Goal: Book appointment/travel/reservation

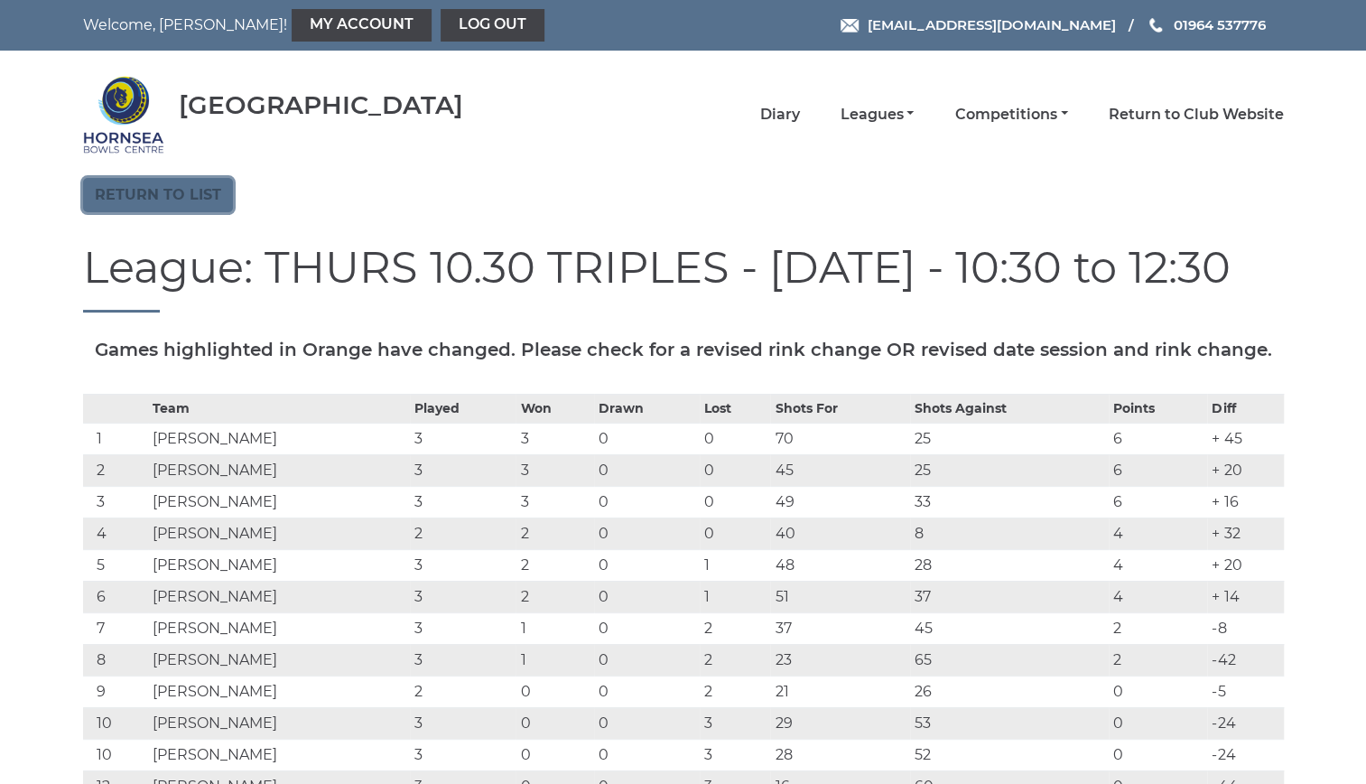
click at [166, 195] on link "Return to list" at bounding box center [158, 195] width 150 height 34
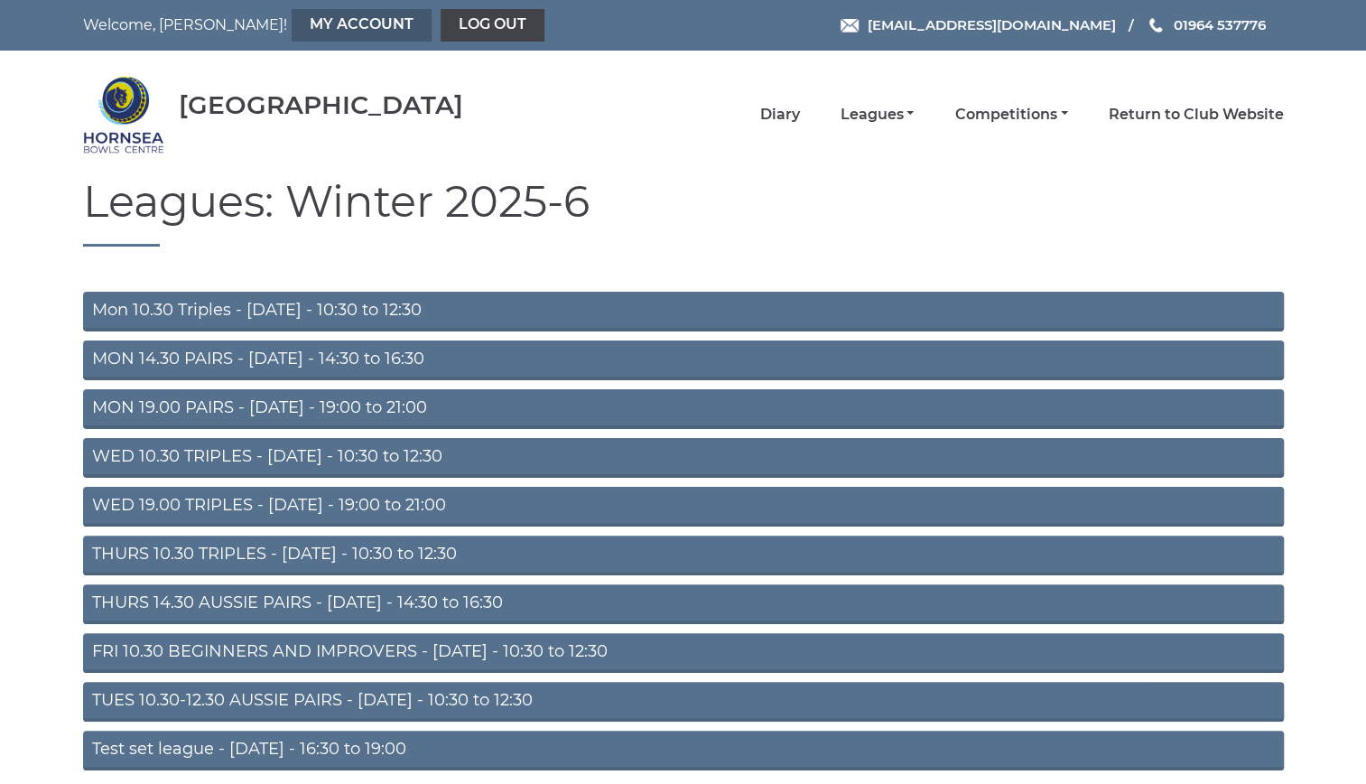
click at [292, 23] on link "My Account" at bounding box center [362, 25] width 140 height 33
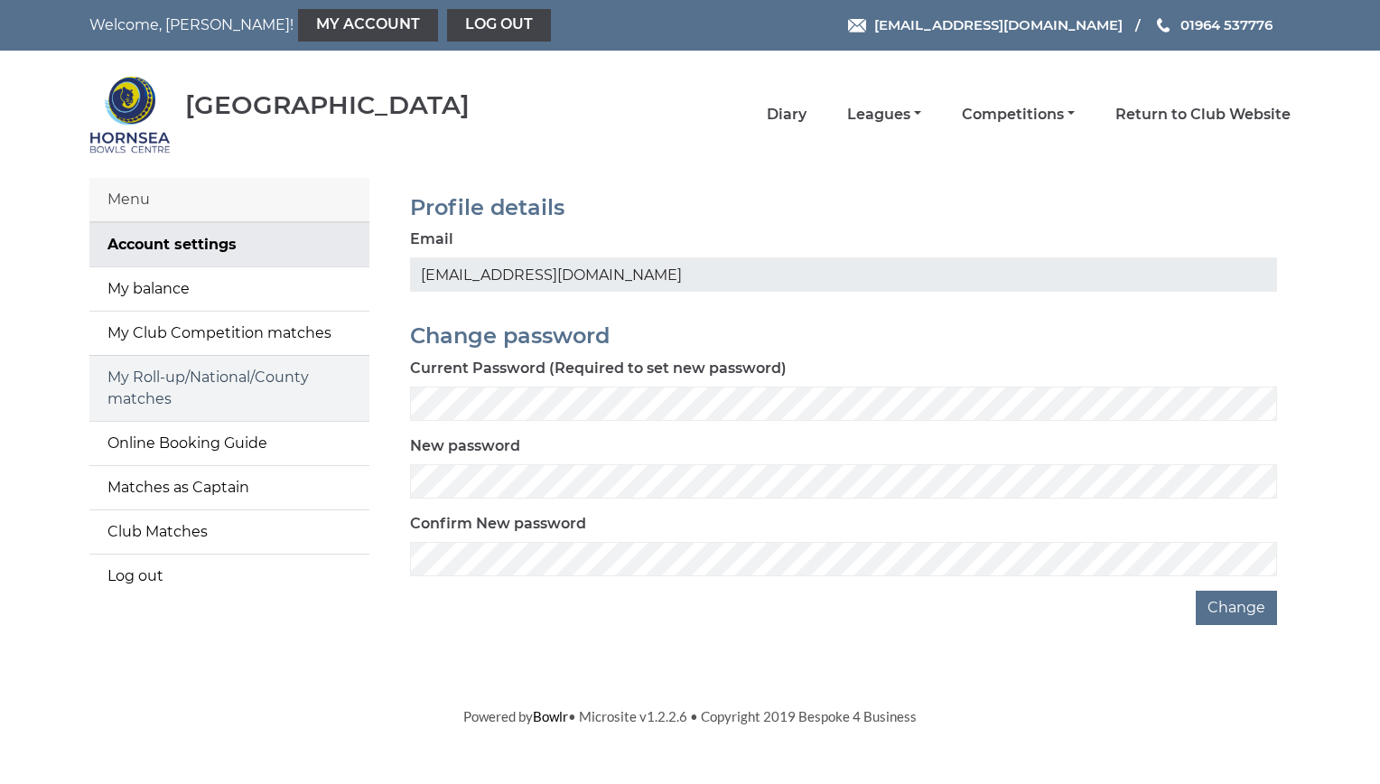
click at [176, 377] on link "My Roll-up/National/County matches" at bounding box center [229, 388] width 280 height 65
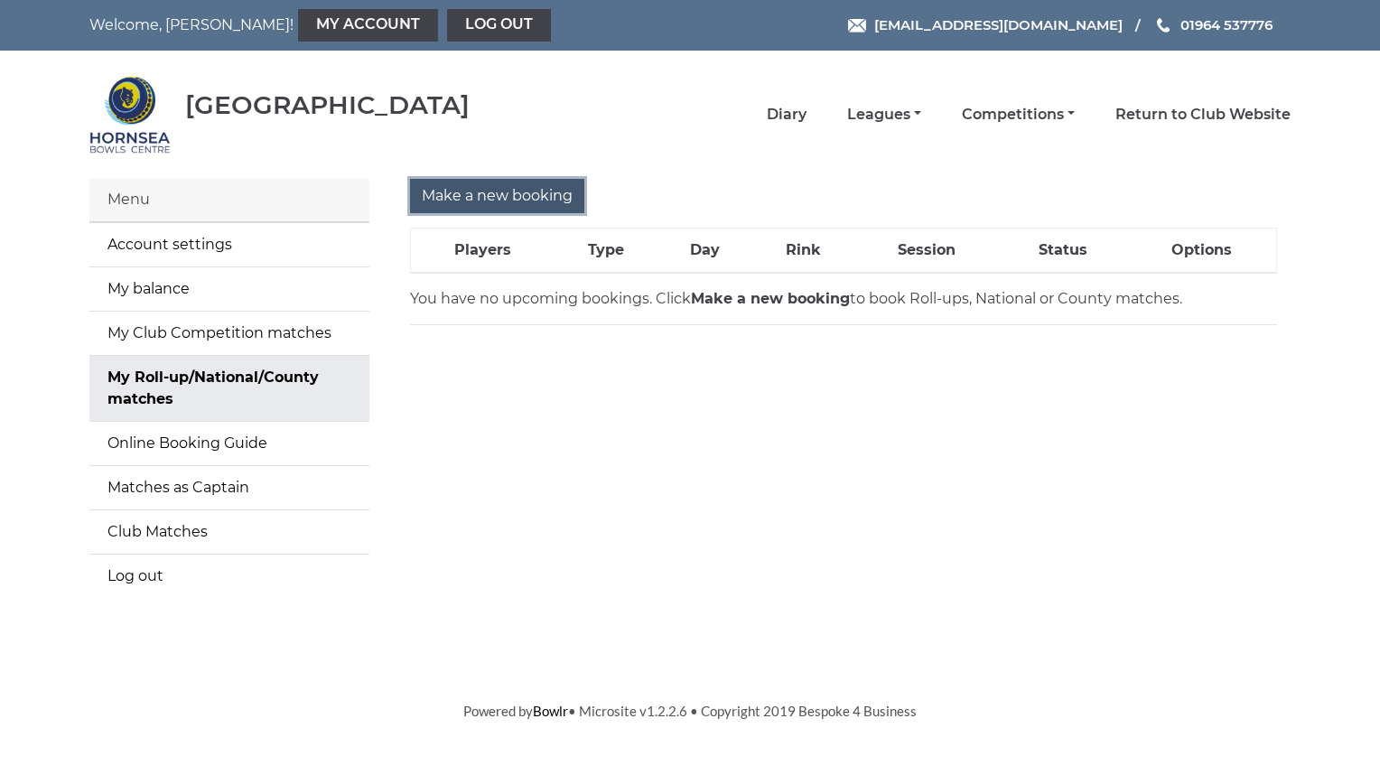
click at [486, 190] on input "Make a new booking" at bounding box center [497, 196] width 174 height 34
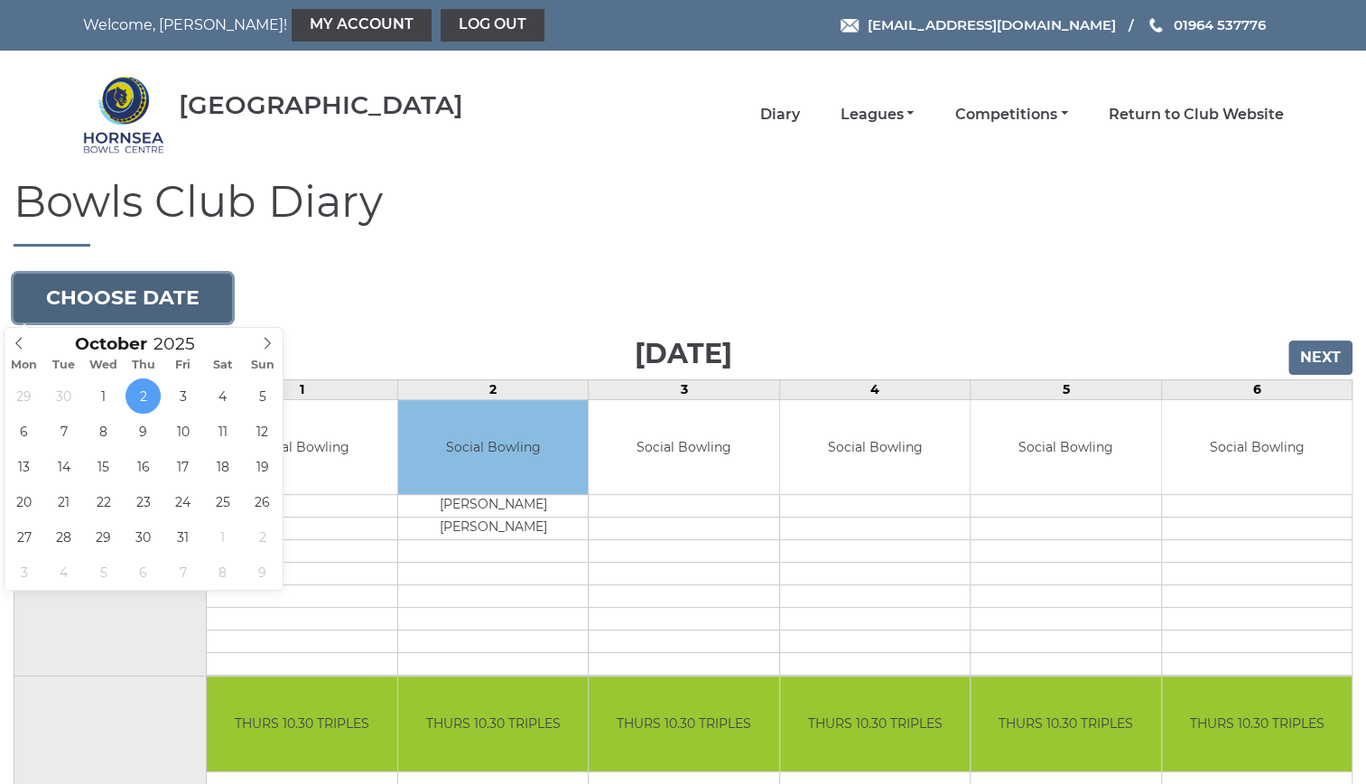
click at [161, 291] on button "Choose date" at bounding box center [123, 298] width 219 height 49
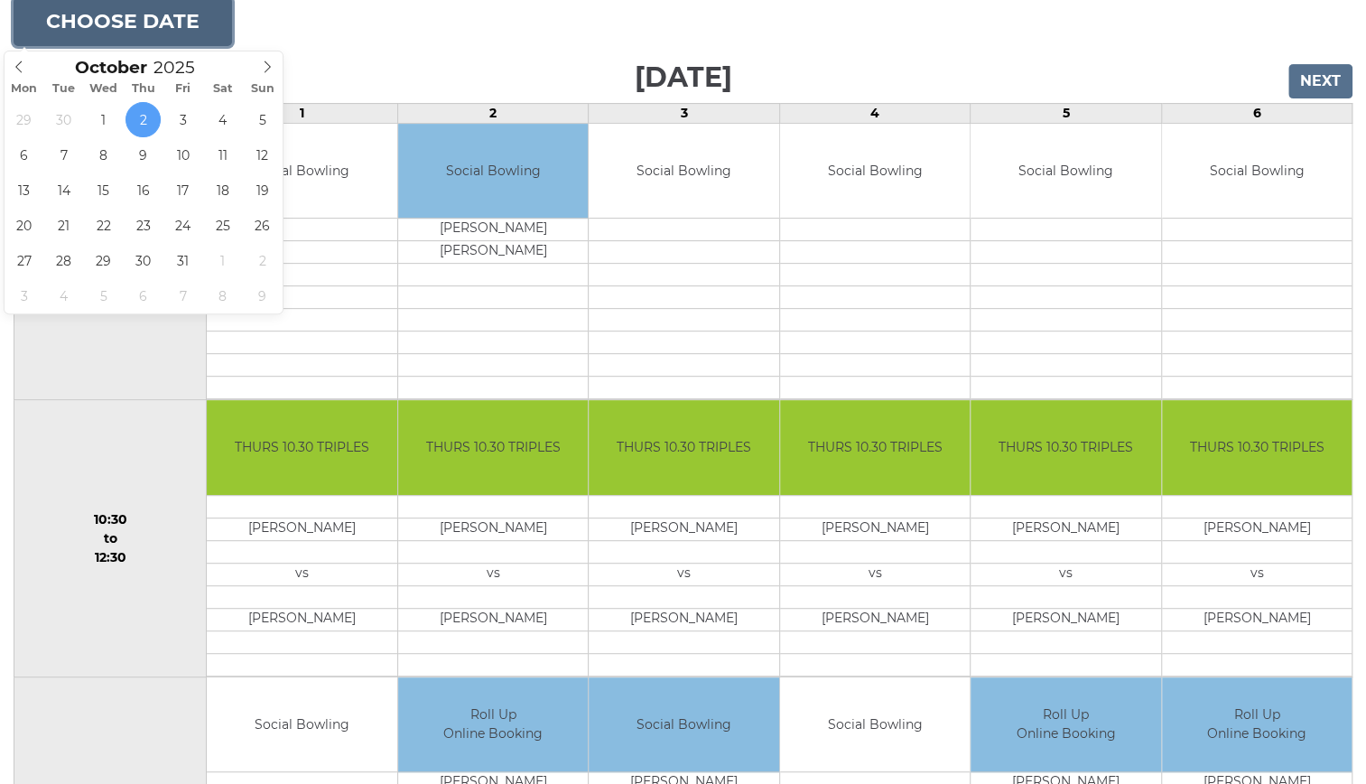
scroll to position [277, 0]
